Goal: Communication & Community: Answer question/provide support

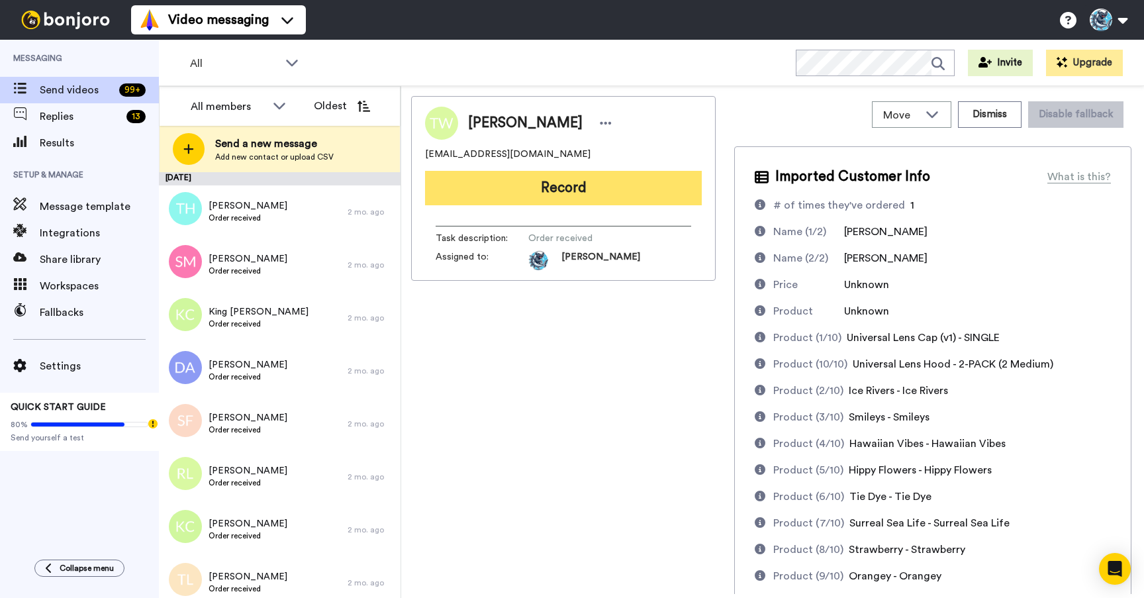
click at [588, 190] on button "Record" at bounding box center [563, 188] width 277 height 34
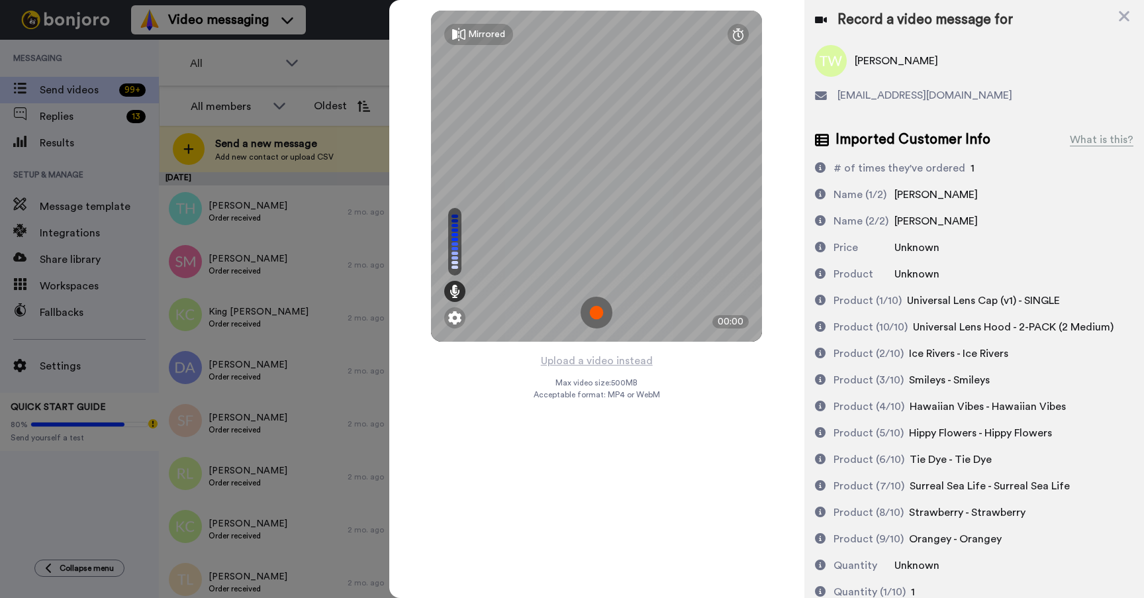
click at [596, 317] on img at bounding box center [596, 312] width 32 height 32
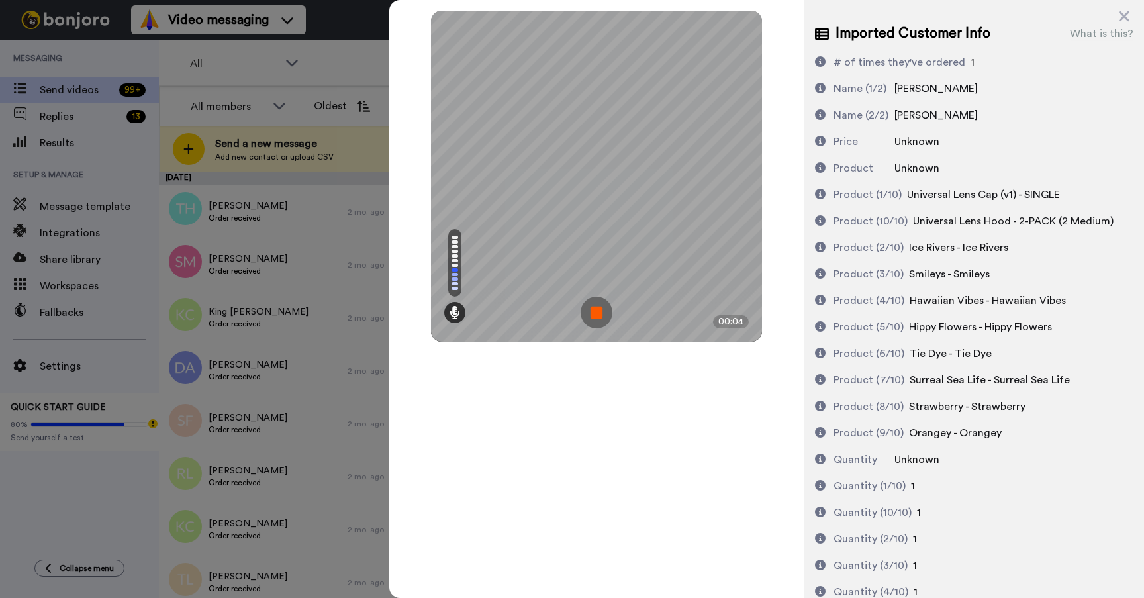
scroll to position [153, 0]
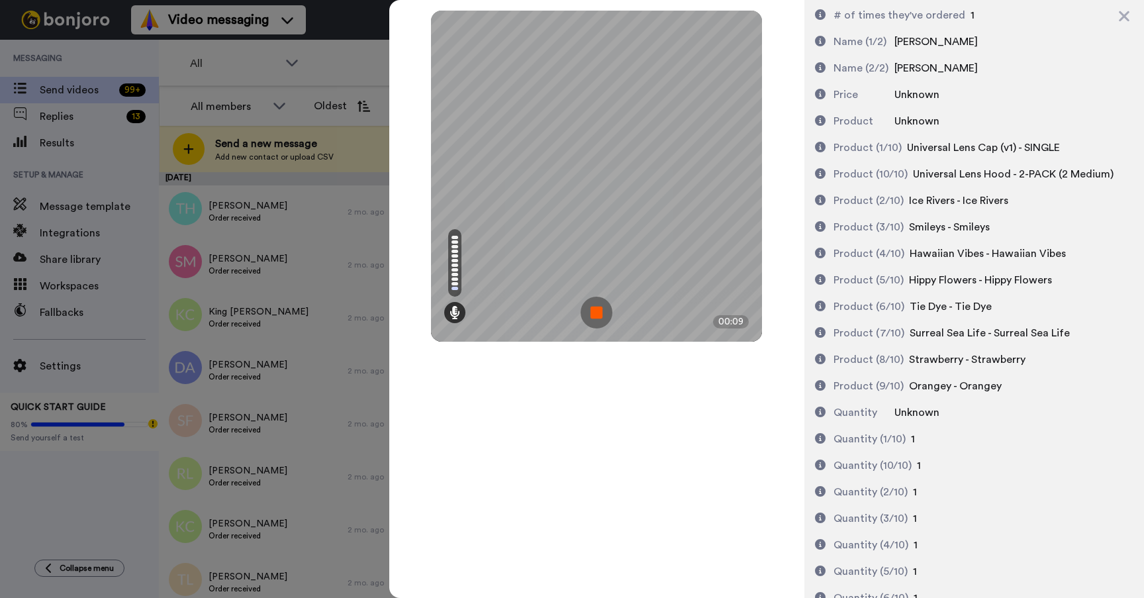
click at [595, 307] on img at bounding box center [596, 312] width 32 height 32
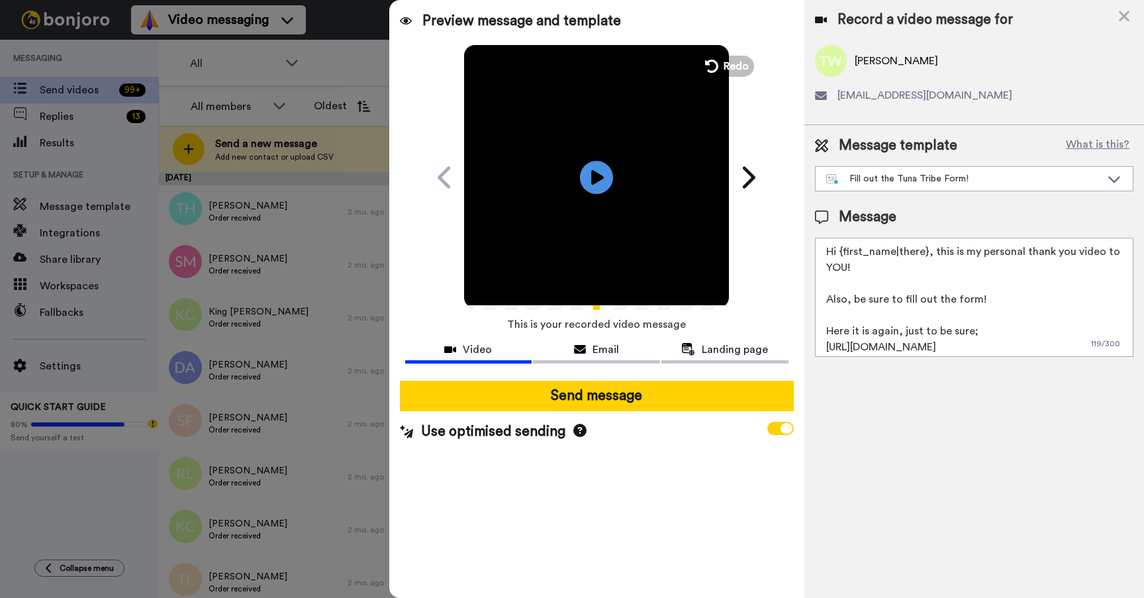
scroll to position [4, 0]
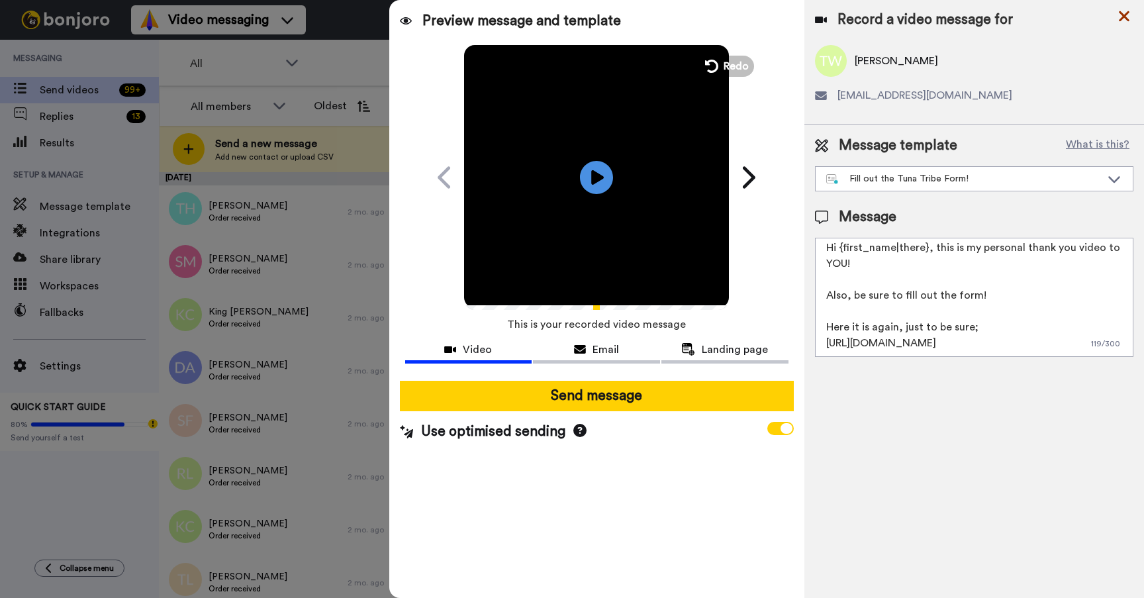
click at [1126, 13] on icon at bounding box center [1123, 16] width 11 height 11
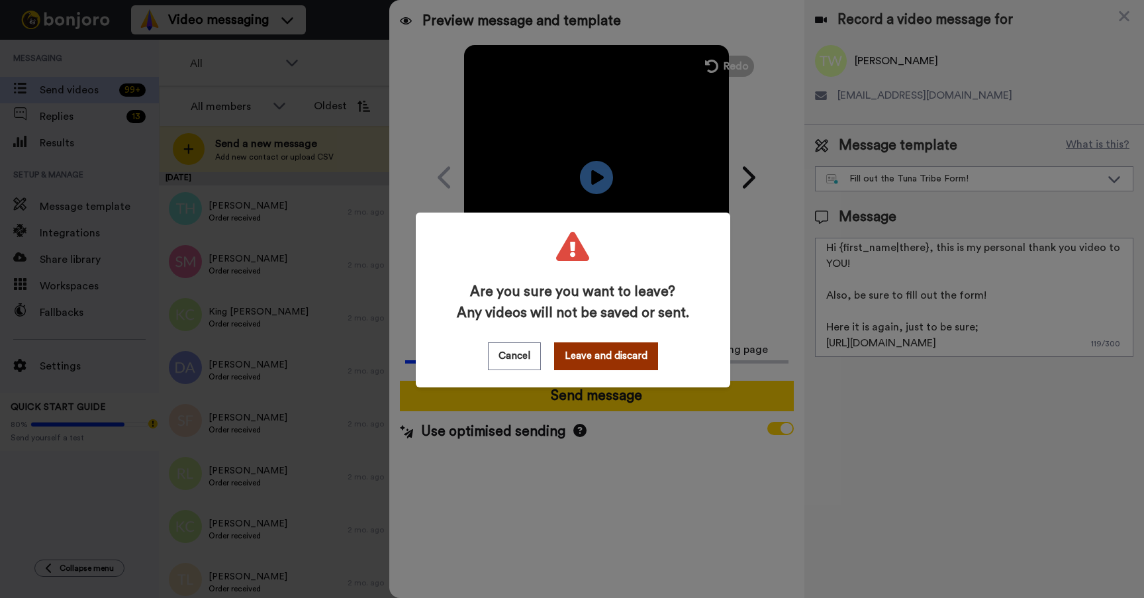
click at [610, 358] on button "Leave and discard" at bounding box center [606, 356] width 104 height 28
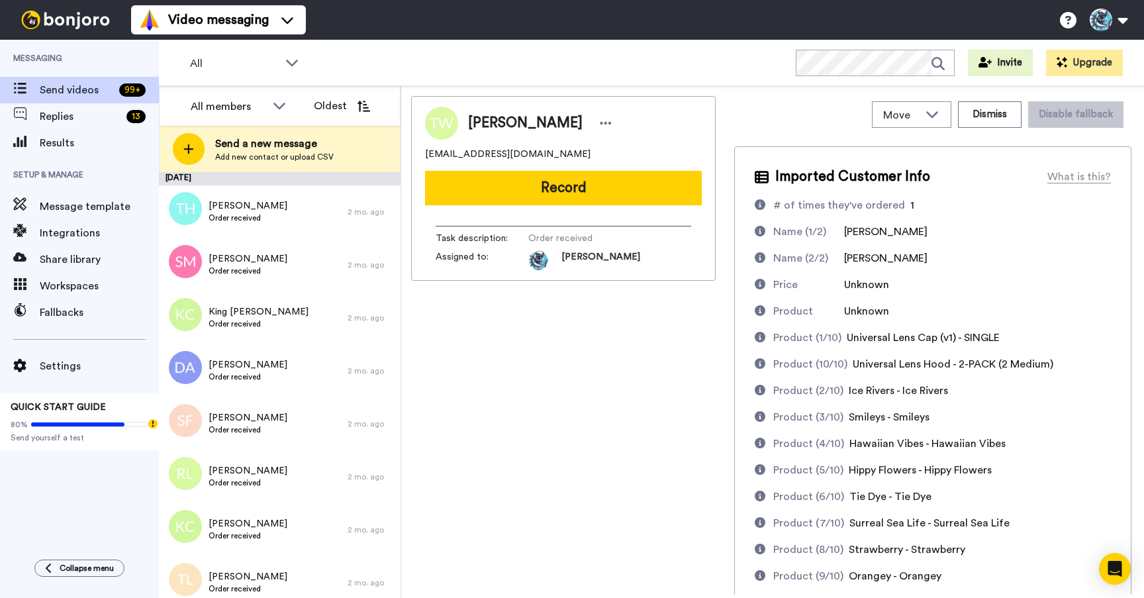
click at [552, 443] on div "Thomas Wirth twirthless@gmail.com Record Task description : Order received Assi…" at bounding box center [563, 345] width 304 height 498
click at [490, 437] on div "Thomas Wirth twirthless@gmail.com Record Task description : Order received Assi…" at bounding box center [563, 345] width 304 height 498
click at [75, 142] on span "Results" at bounding box center [99, 143] width 119 height 16
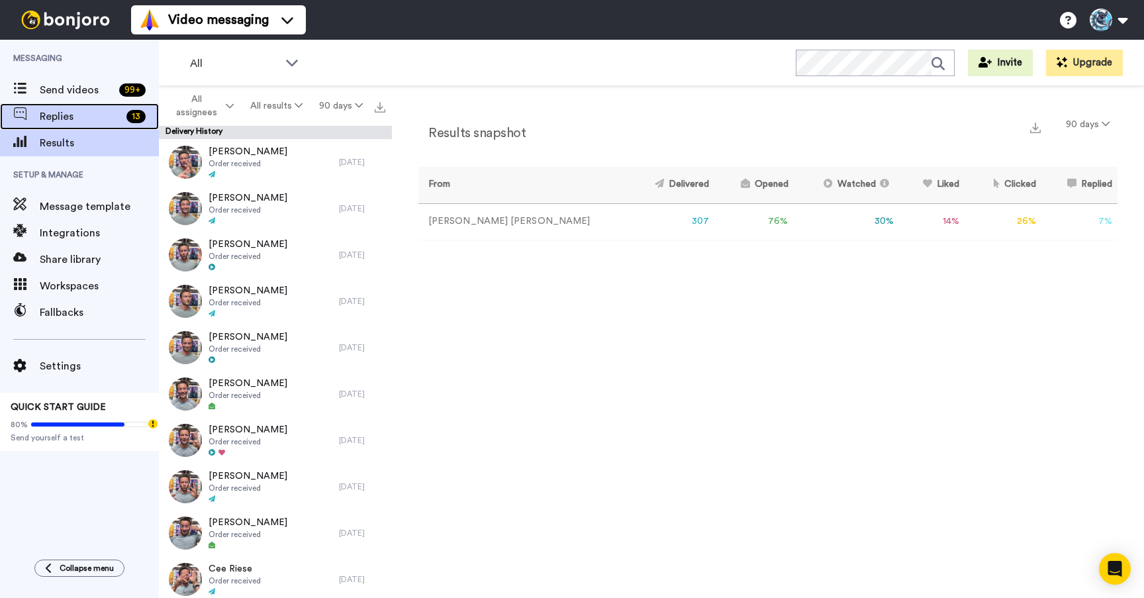
click at [46, 107] on div "Replies 13" at bounding box center [79, 116] width 159 height 26
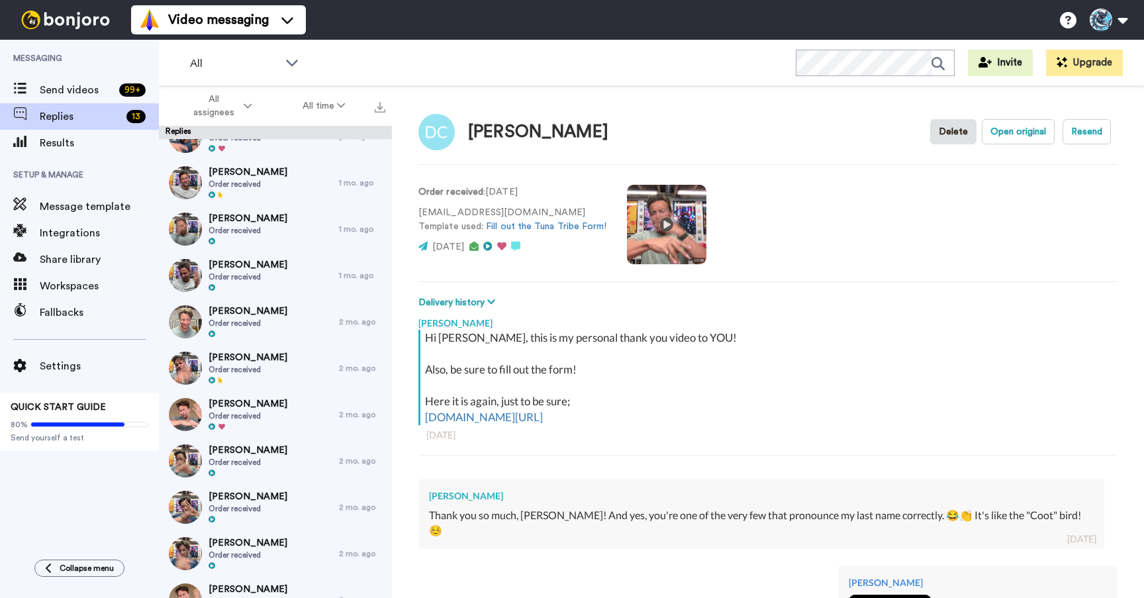
scroll to position [125, 0]
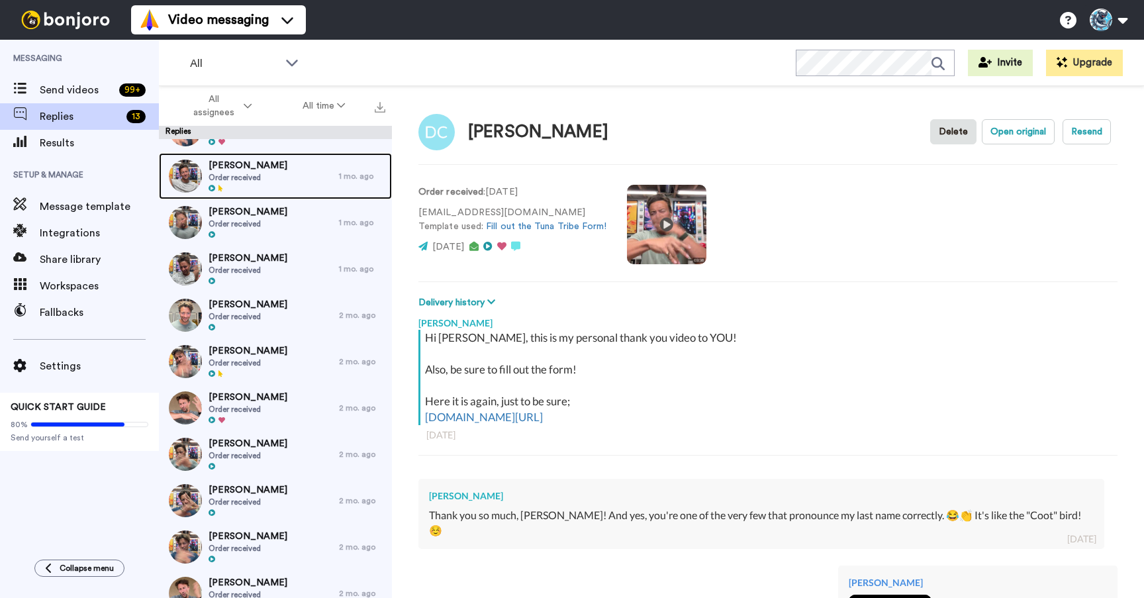
click at [275, 171] on div "Alison Althouse Order received" at bounding box center [249, 176] width 180 height 46
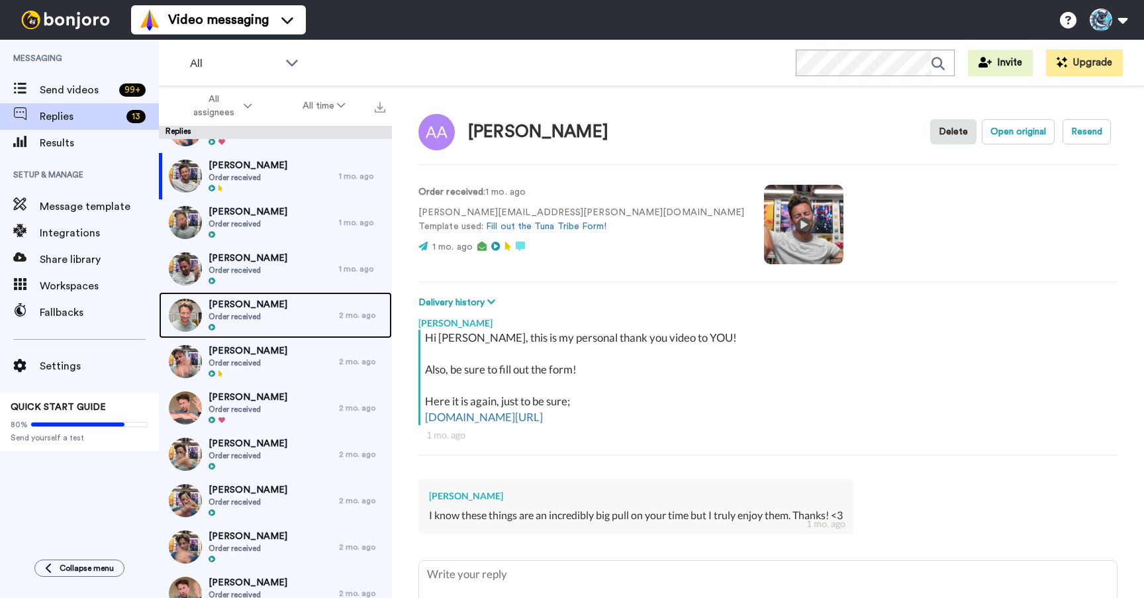
click at [283, 304] on div "Wasim Al-Nasser Order received" at bounding box center [249, 315] width 180 height 46
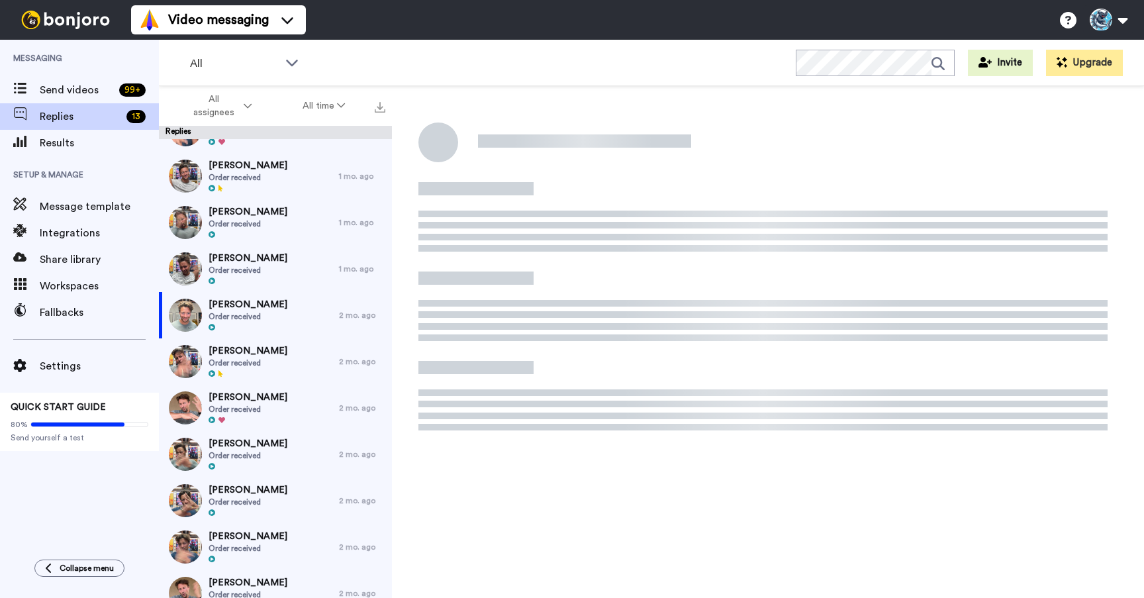
type textarea "x"
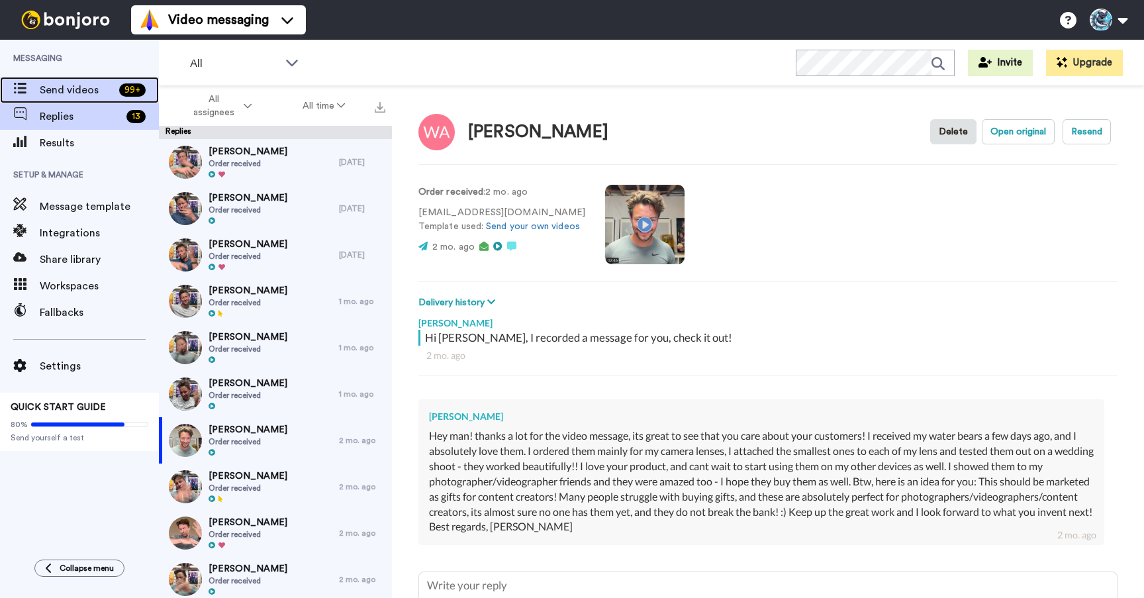
click at [62, 91] on span "Send videos" at bounding box center [77, 90] width 74 height 16
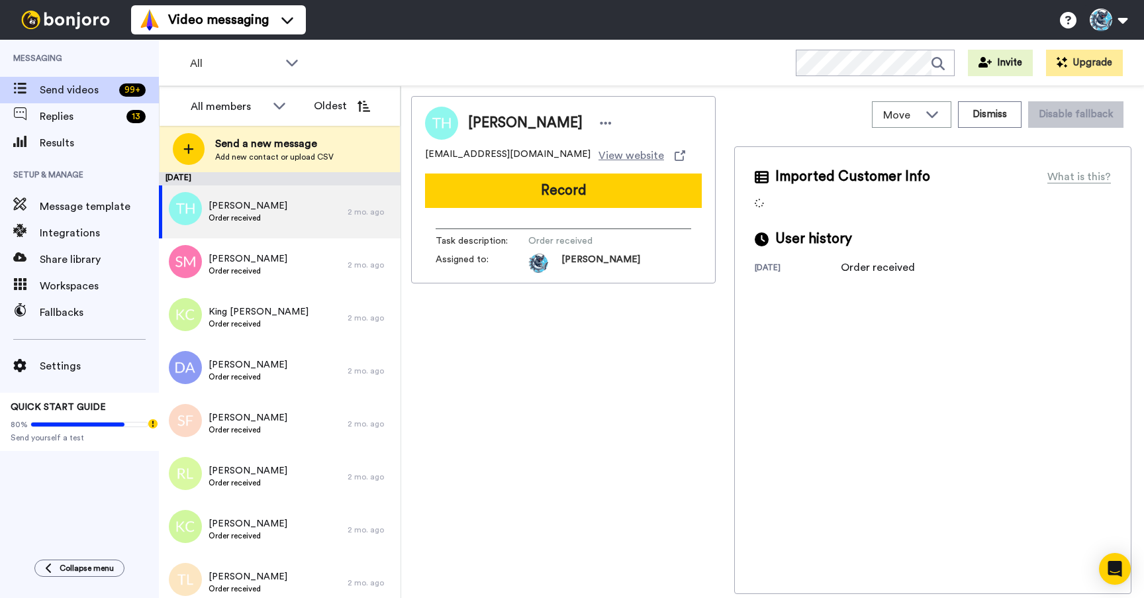
click at [846, 108] on div "Move WORKSPACES View all Default Task List Thanking VIPs + Add a new workspace …" at bounding box center [932, 114] width 397 height 37
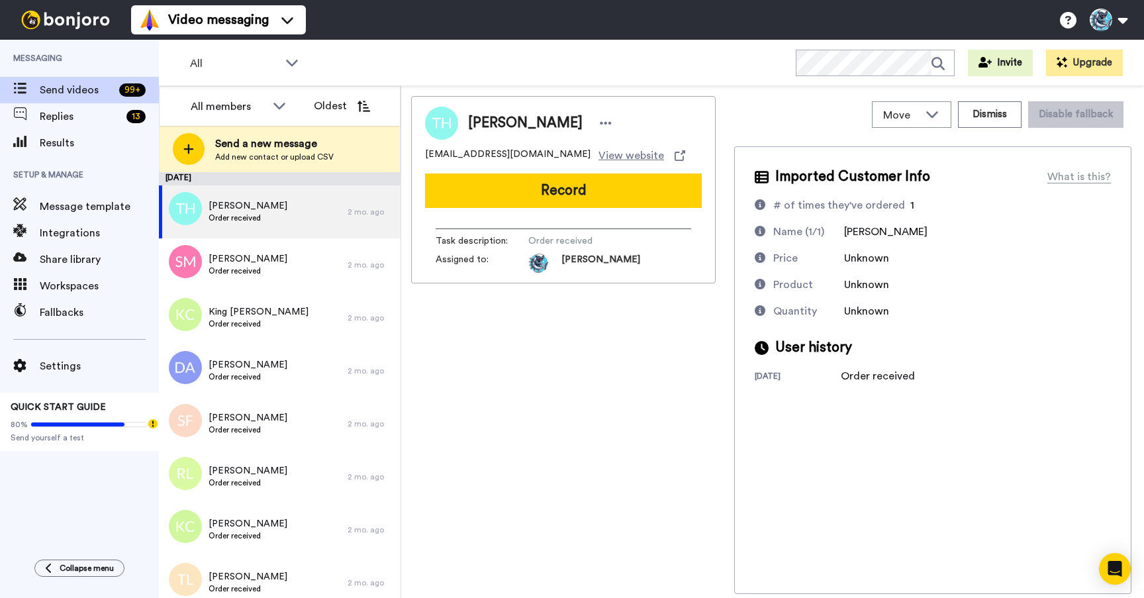
click at [492, 51] on div "All WORKSPACES View all All Default Task List Thanking VIPs + Add a new workspa…" at bounding box center [651, 63] width 985 height 46
